Goal: Task Accomplishment & Management: Use online tool/utility

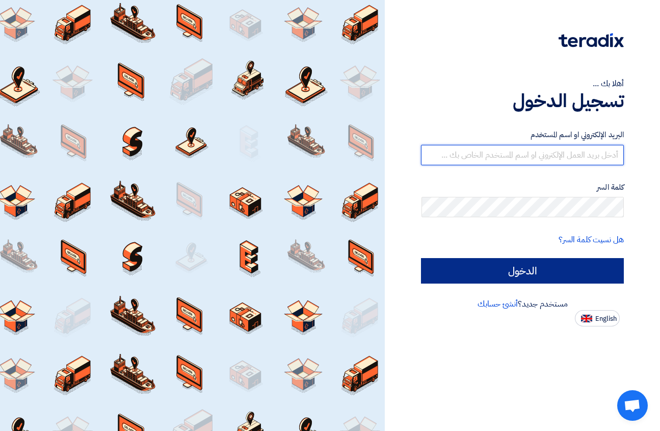
type input "[DOMAIN_NAME][EMAIL_ADDRESS][DOMAIN_NAME]"
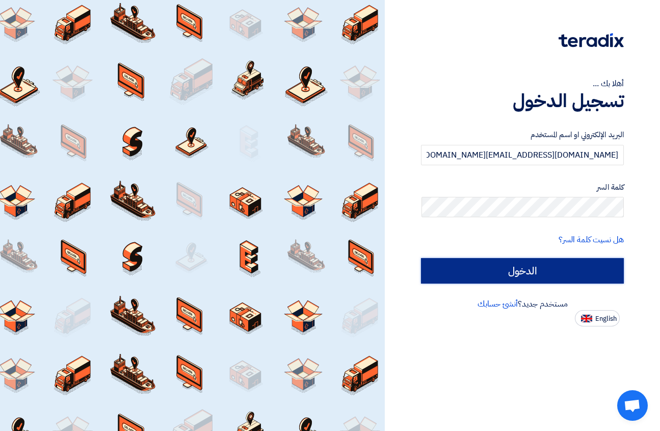
click at [499, 271] on input "الدخول" at bounding box center [522, 270] width 203 height 25
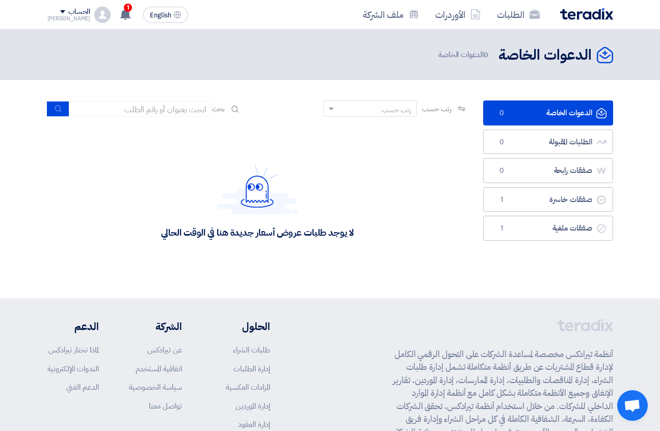
click at [540, 113] on link "الدعوات الخاصة الدعوات الخاصة 0" at bounding box center [548, 112] width 130 height 25
click at [120, 11] on use at bounding box center [125, 14] width 10 height 11
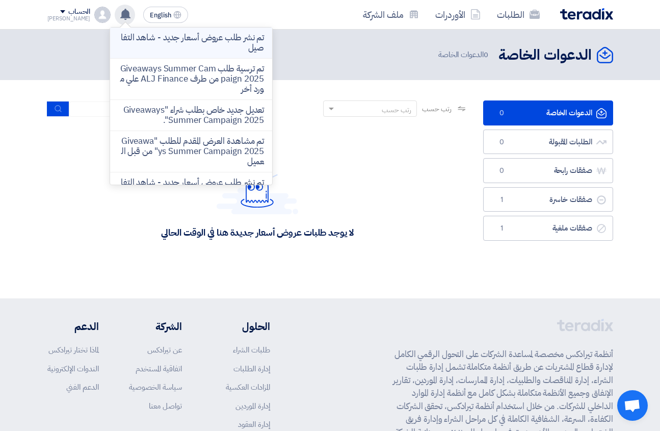
click at [185, 45] on p "تم نشر طلب عروض أسعار جديد - شاهد التفاصيل" at bounding box center [191, 43] width 146 height 20
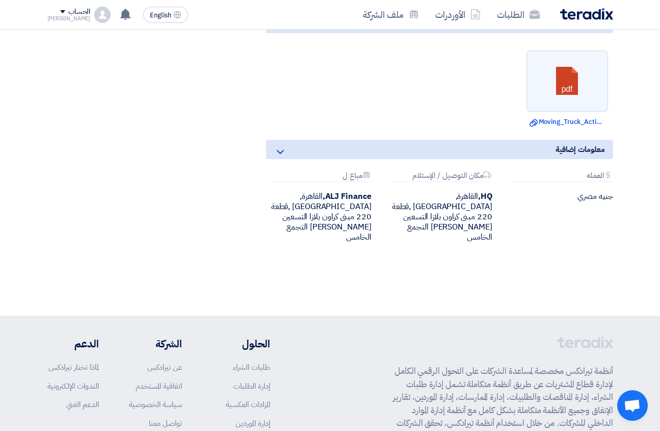
scroll to position [507, 0]
